Goal: Find contact information: Find contact information

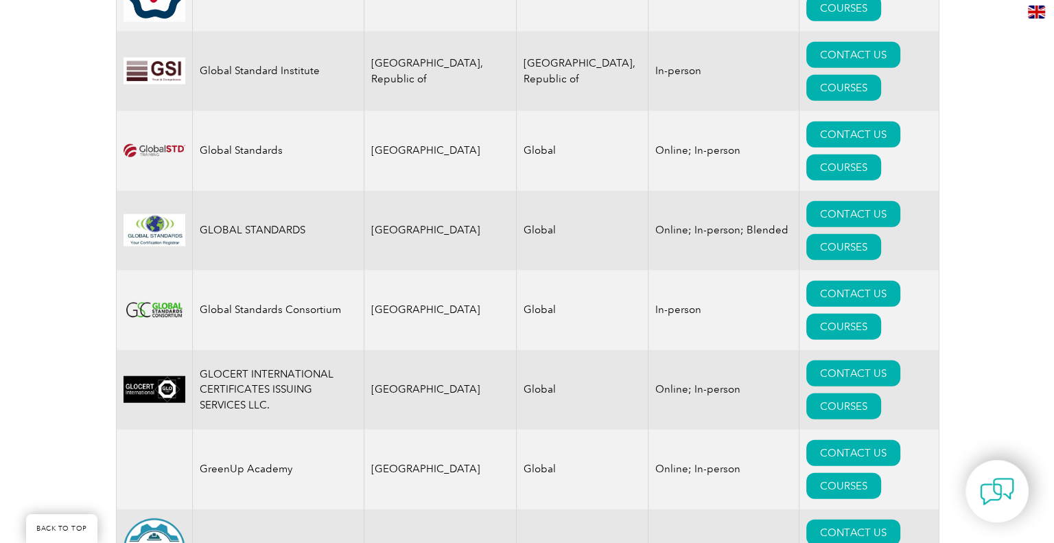
scroll to position [8785, 0]
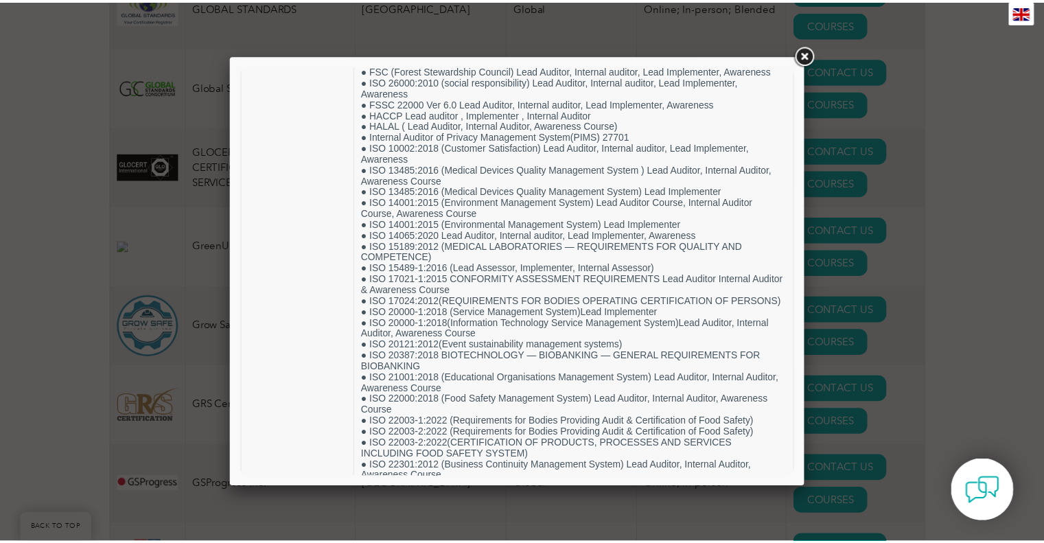
scroll to position [0, 0]
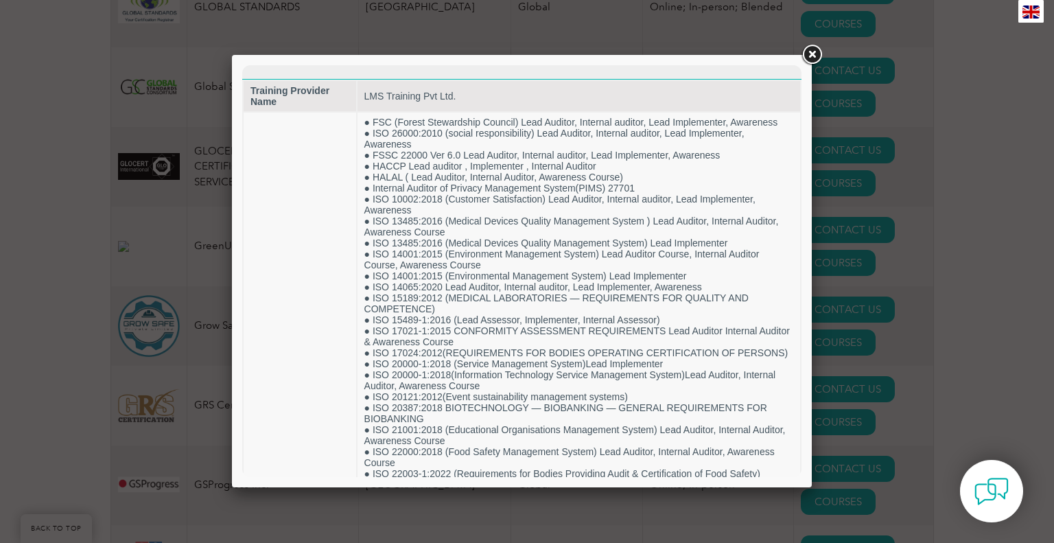
click at [810, 53] on link at bounding box center [812, 55] width 25 height 25
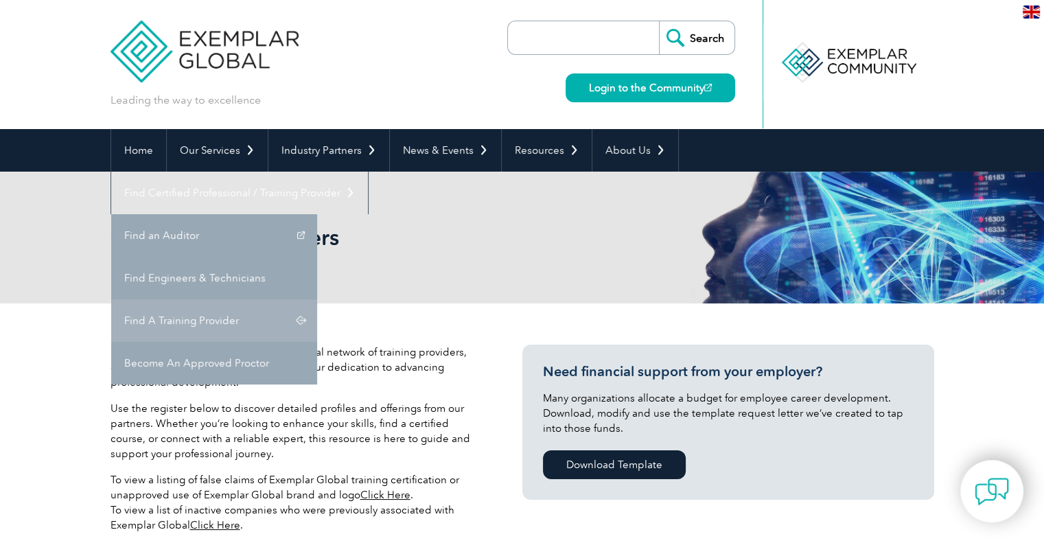
click at [317, 299] on link "Find A Training Provider" at bounding box center [214, 320] width 206 height 43
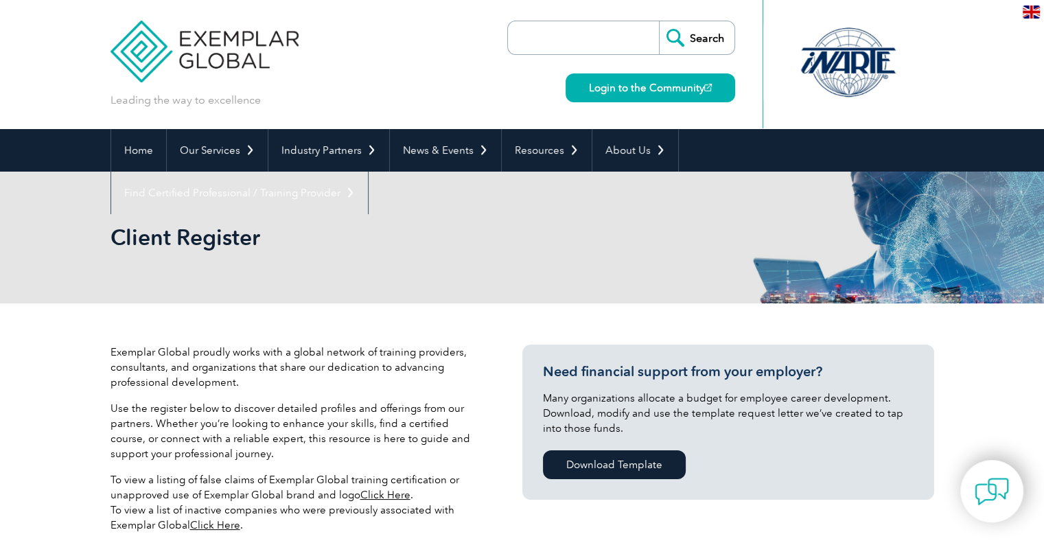
scroll to position [412, 0]
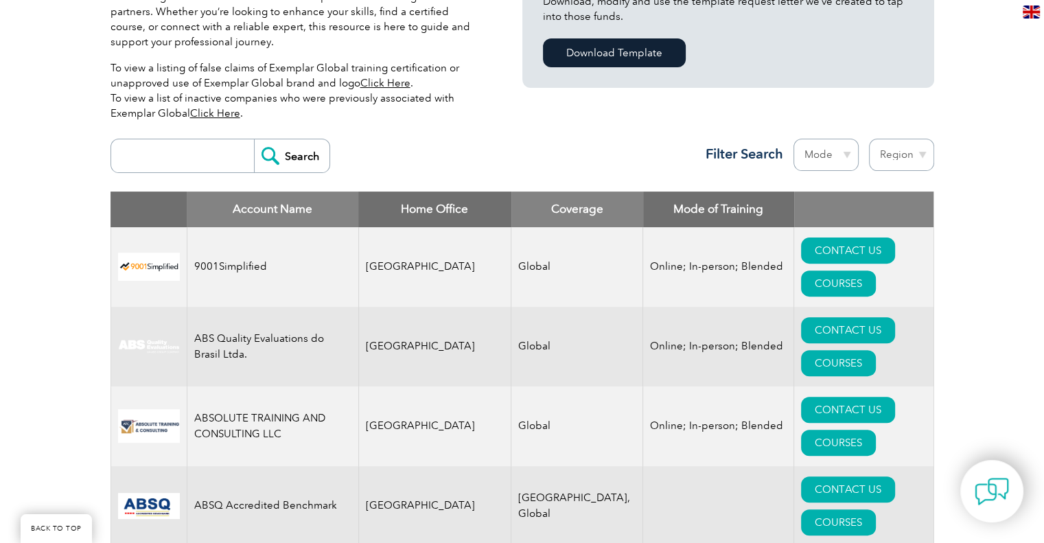
click at [846, 153] on select "Mode Online In-person Blended" at bounding box center [825, 155] width 65 height 32
click at [898, 159] on select "Region Australia Bahrain Bangladesh Brazil Canada Colombia Dominican Republic E…" at bounding box center [901, 155] width 65 height 32
select select "[GEOGRAPHIC_DATA]"
click at [869, 139] on select "Region Australia Bahrain Bangladesh Brazil Canada Colombia Dominican Republic E…" at bounding box center [901, 155] width 65 height 32
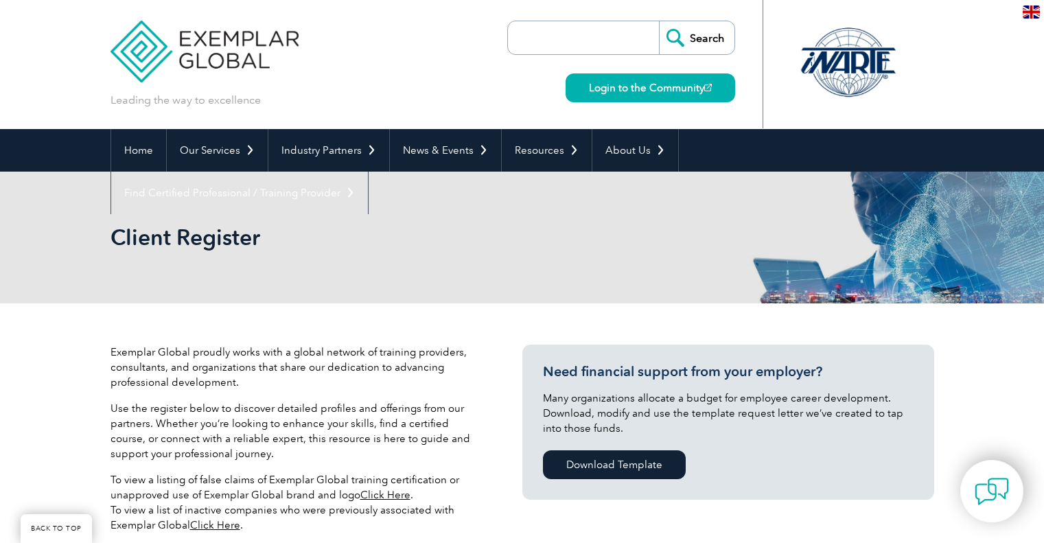
select select "[GEOGRAPHIC_DATA]"
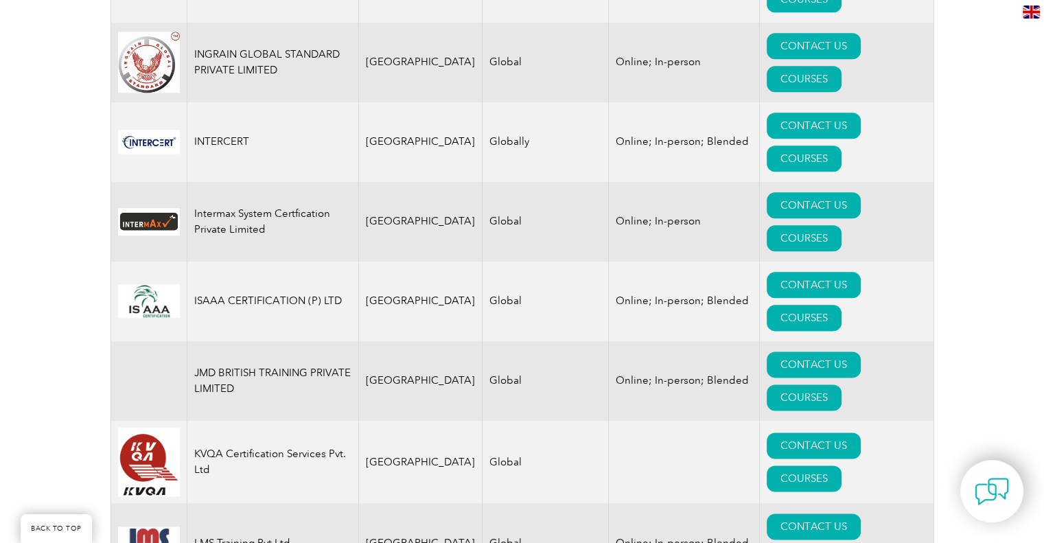
scroll to position [1618, 0]
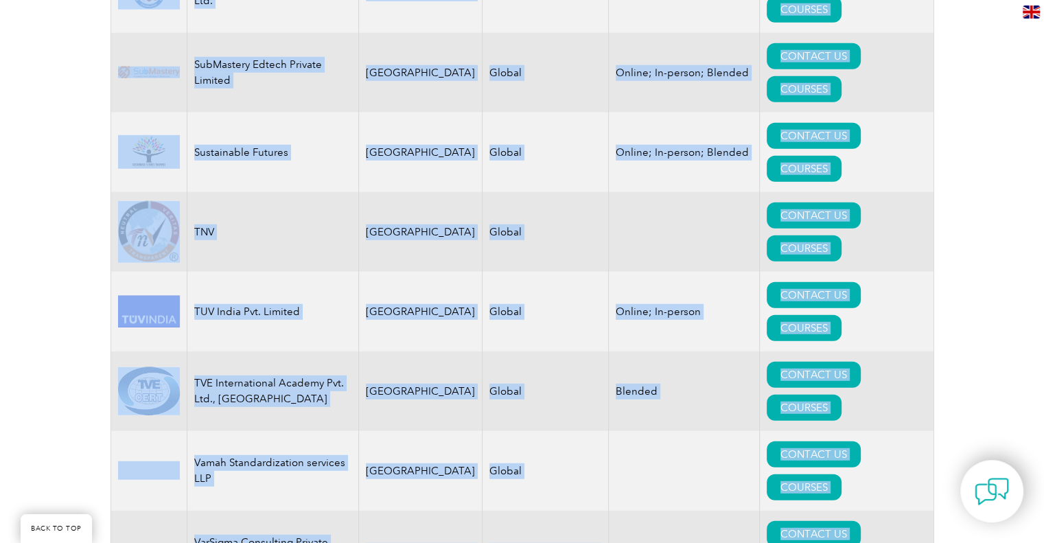
scroll to position [3219, 0]
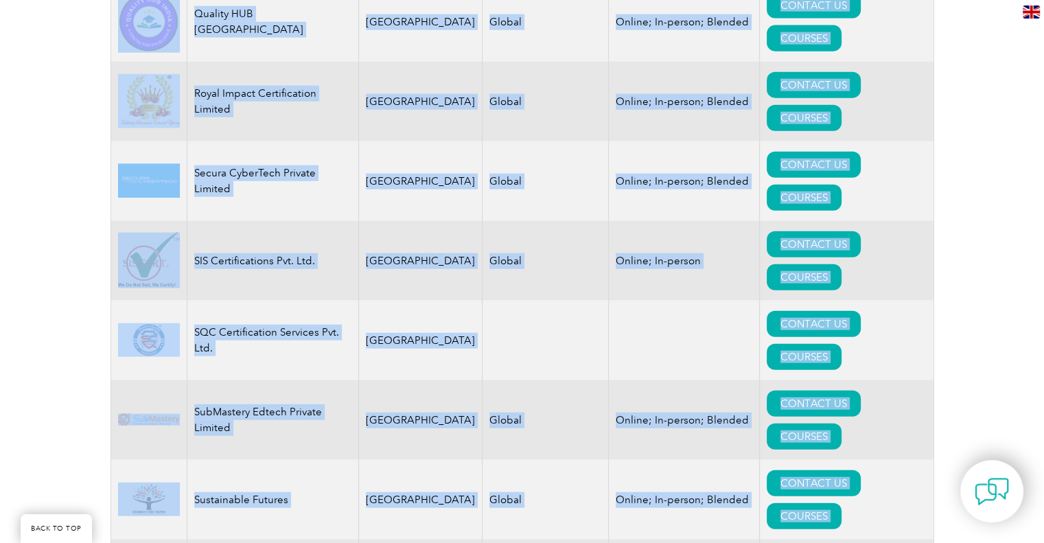
drag, startPoint x: 135, startPoint y: 271, endPoint x: 879, endPoint y: 153, distance: 753.3
copy table "Account Name Home Office Coverage Mode of Training ARM INNOVATIONS PRIVATE LIMI…"
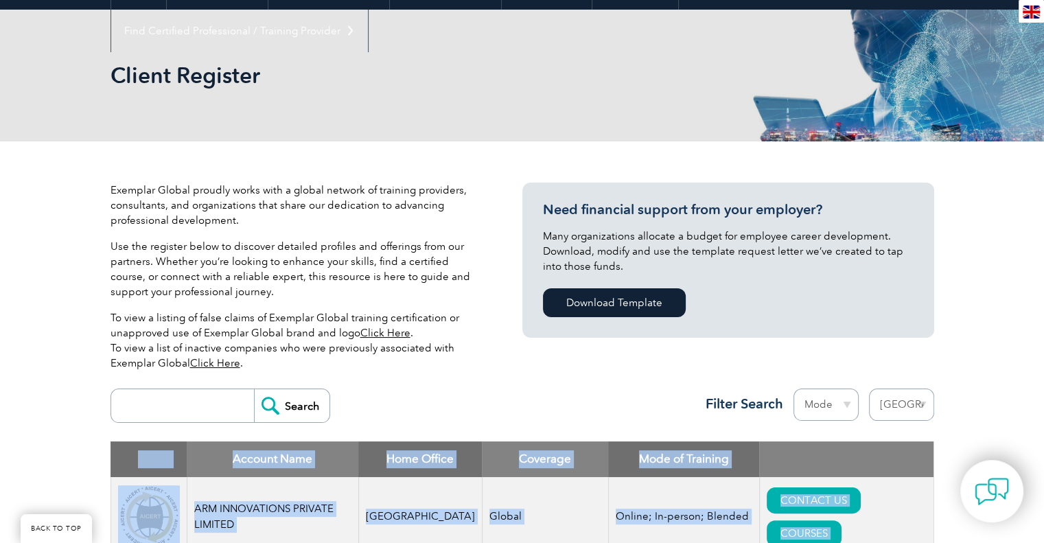
scroll to position [0, 0]
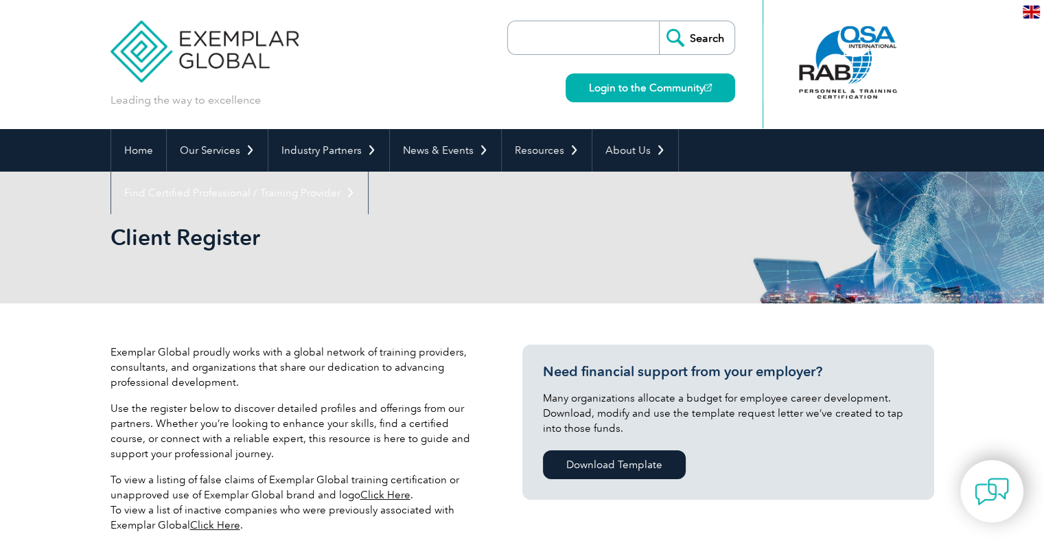
click at [461, 233] on h2 "Client Register" at bounding box center [399, 237] width 577 height 22
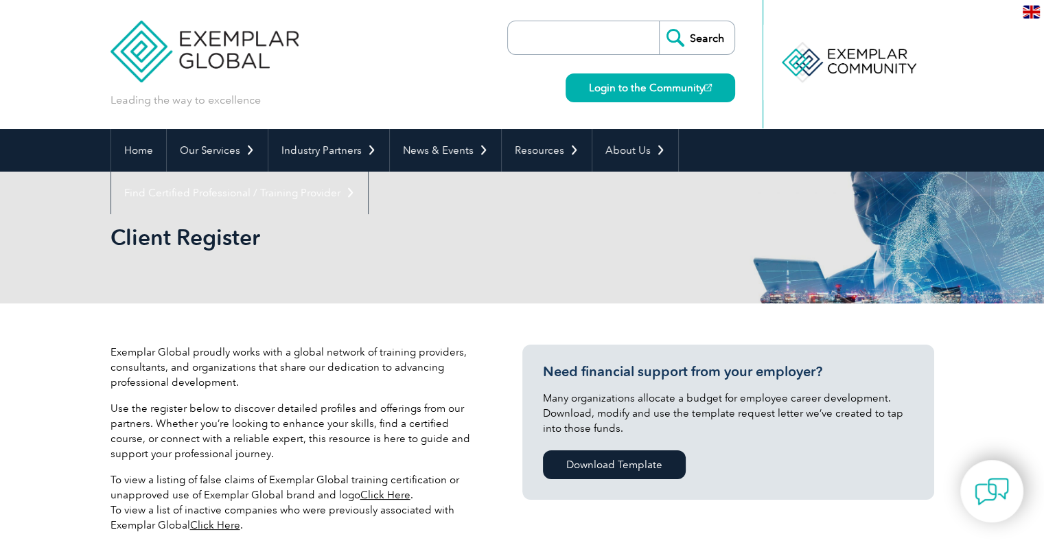
click at [566, 30] on input "search" at bounding box center [587, 37] width 144 height 33
type input "DNV"
click at [659, 21] on input "Search" at bounding box center [696, 37] width 75 height 33
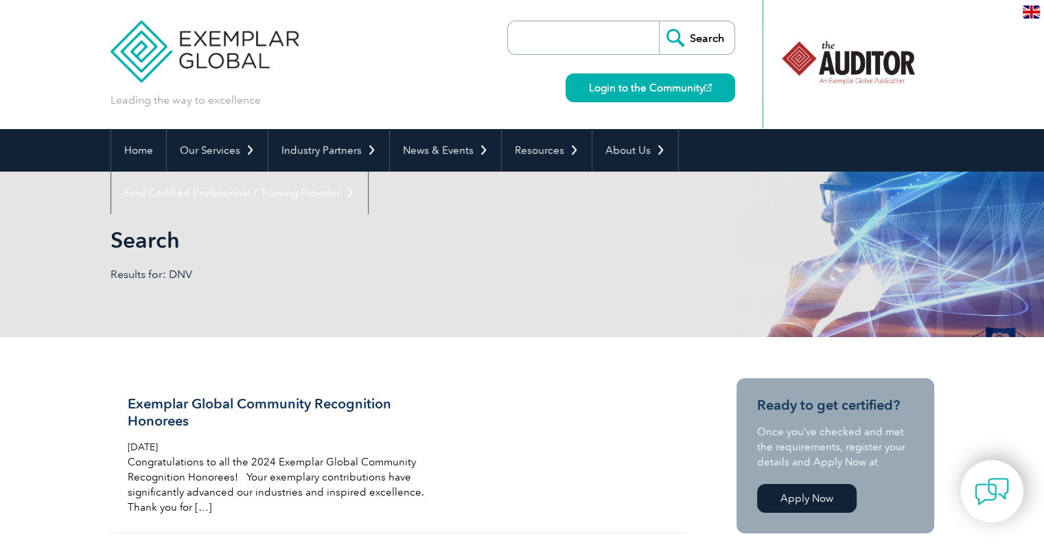
click at [560, 36] on input "search" at bounding box center [587, 37] width 144 height 33
type input "TUV"
click at [659, 21] on input "Search" at bounding box center [696, 37] width 75 height 33
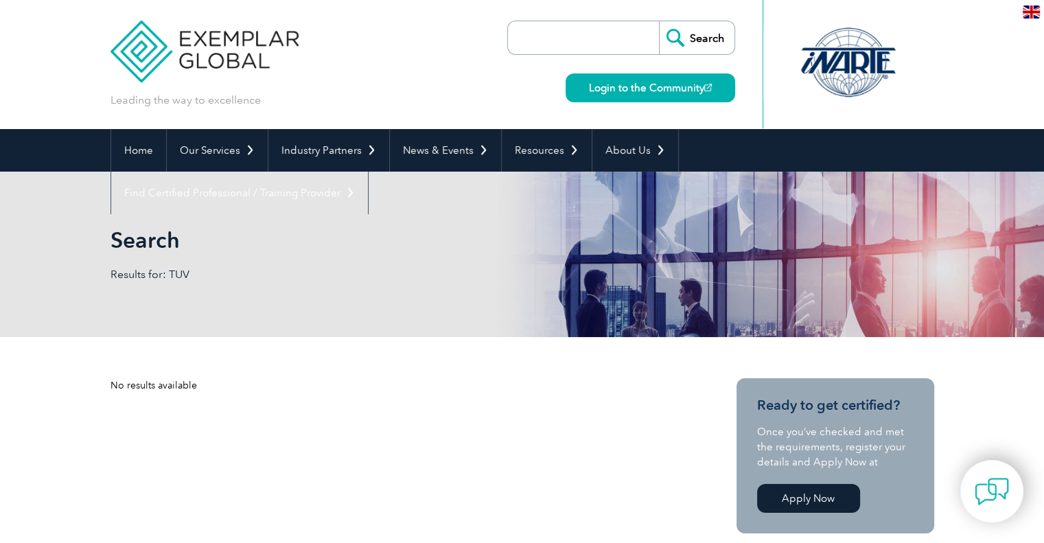
click at [696, 40] on input "Search" at bounding box center [696, 37] width 75 height 33
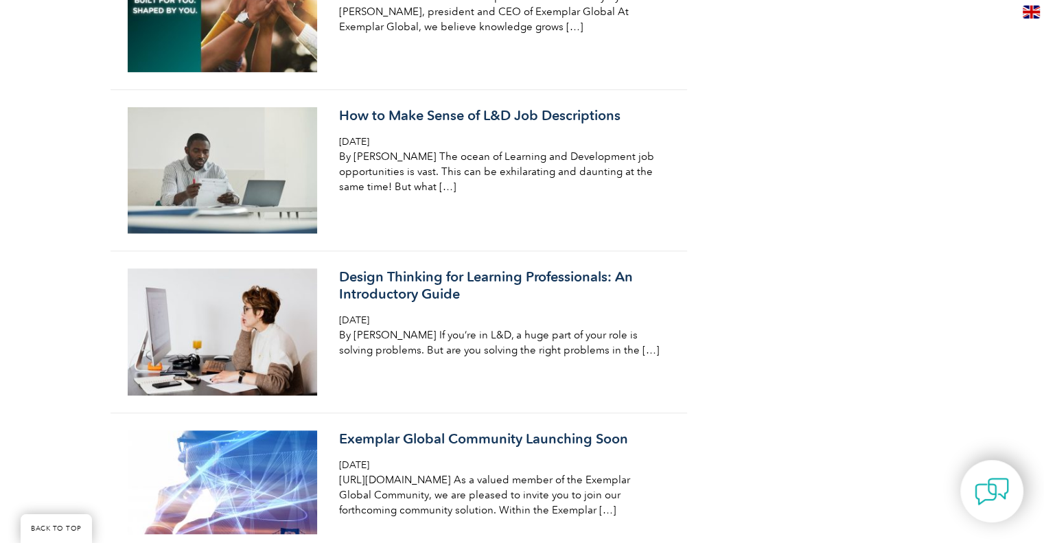
scroll to position [6383, 0]
